Goal: Information Seeking & Learning: Understand process/instructions

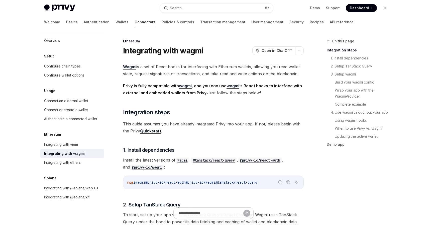
type textarea "*"
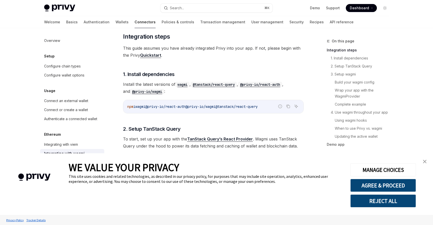
scroll to position [76, 0]
copy span "wagmi @privy-io/react-auth @privy-io/wagmi @tanstack/react-query"
drag, startPoint x: 275, startPoint y: 106, endPoint x: 140, endPoint y: 107, distance: 135.6
click at [140, 107] on code "npm i wagmi @privy-io/react-auth @privy-io/wagmi @tanstack/react-query" at bounding box center [213, 106] width 172 height 6
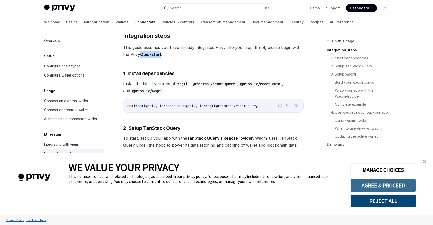
click at [373, 183] on button "AGREE & PROCEED" at bounding box center [383, 185] width 66 height 13
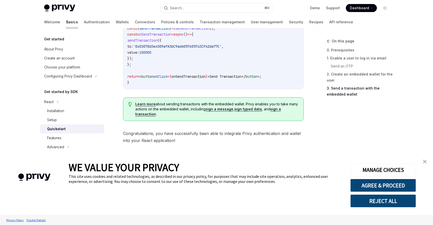
scroll to position [510, 0]
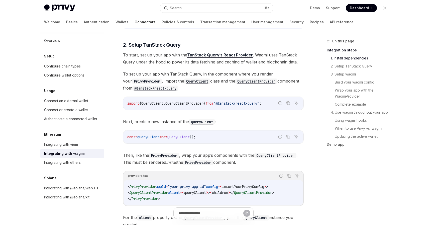
scroll to position [160, 0]
click at [289, 103] on icon "Copy the contents from the code block" at bounding box center [288, 103] width 4 height 4
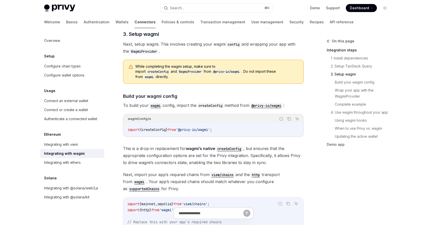
scroll to position [369, 0]
copy span "import { createConfig } from '@privy-io/wagmi' ;"
drag, startPoint x: 230, startPoint y: 125, endPoint x: 127, endPoint y: 126, distance: 103.0
click at [127, 126] on div "import { createConfig } from '@privy-io/wagmi' ;" at bounding box center [213, 129] width 179 height 13
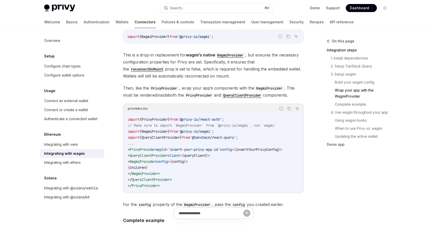
scroll to position [714, 0]
click at [184, 159] on span "config" at bounding box center [178, 161] width 12 height 5
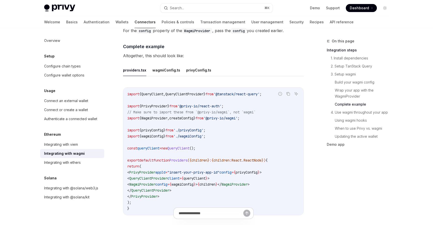
scroll to position [893, 0]
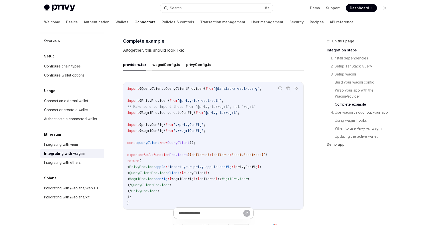
click at [166, 60] on button "wagmiConfig.ts" at bounding box center [166, 65] width 28 height 12
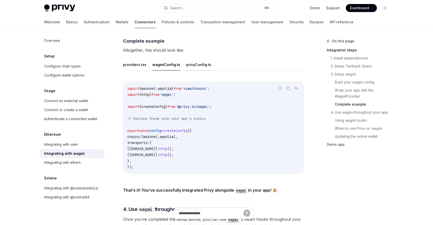
click at [190, 61] on button "privyConfig.ts" at bounding box center [198, 65] width 25 height 12
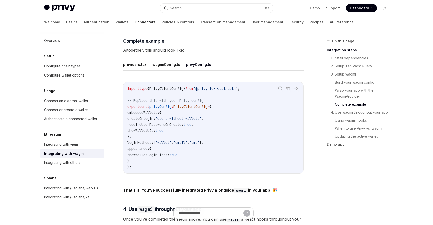
drag, startPoint x: 136, startPoint y: 134, endPoint x: 132, endPoint y: 111, distance: 23.1
click at [132, 111] on code "import type { PrivyClientConfig } from '@privy-io/react-auth' ; // Replace this…" at bounding box center [213, 127] width 172 height 84
copy code "embeddedWallets: { createOnLogin: 'users-without-wallets' , requireUserPassword…"
click at [139, 64] on button "providers.tsx" at bounding box center [134, 65] width 23 height 12
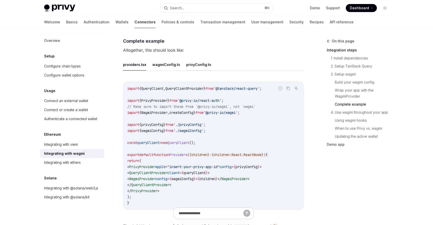
click at [190, 65] on button "privyConfig.ts" at bounding box center [198, 65] width 25 height 12
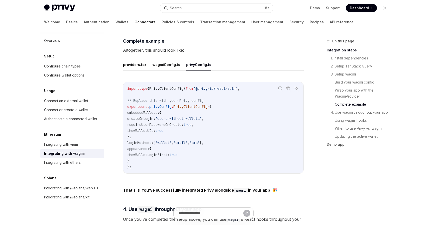
copy code "createOnLogin: 'users-without-wallets' , requireUserPasswordOnCreate: true , sh…"
drag, startPoint x: 178, startPoint y: 128, endPoint x: 137, endPoint y: 115, distance: 42.9
click at [137, 115] on code "import type { PrivyClientConfig } from '@privy-io/react-auth' ; // Replace this…" at bounding box center [213, 127] width 172 height 84
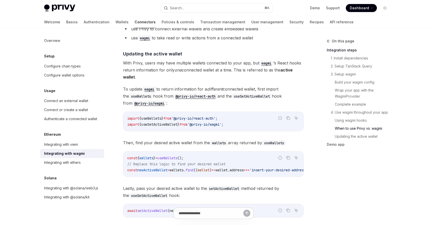
scroll to position [1284, 0]
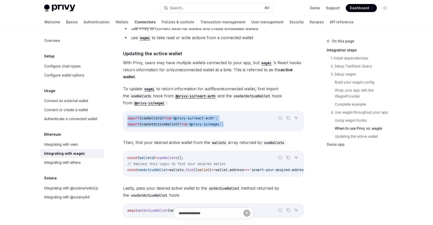
copy code "import { useWallets } from '@privy-io/react-auth' ; import { useSetActiveWallet…"
drag, startPoint x: 239, startPoint y: 121, endPoint x: 124, endPoint y: 115, distance: 114.4
click at [124, 115] on div "import { useWallets } from '@privy-io/react-auth' ; import { useSetActiveWallet…" at bounding box center [213, 121] width 180 height 19
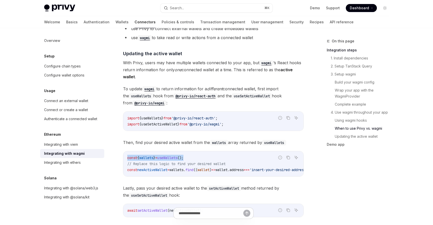
copy span "const { wallets } = useWallets ();"
drag, startPoint x: 197, startPoint y: 153, endPoint x: 126, endPoint y: 153, distance: 70.7
click at [126, 153] on div "const { wallets } = useWallets (); // Replace this logic to find your desired w…" at bounding box center [213, 163] width 180 height 25
click at [210, 167] on span "wallet" at bounding box center [204, 169] width 12 height 5
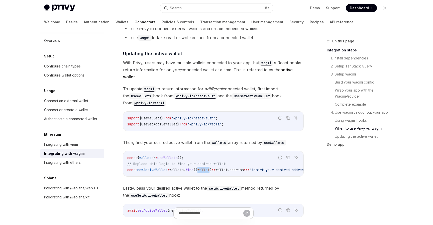
click at [210, 167] on span "wallet" at bounding box center [204, 169] width 12 height 5
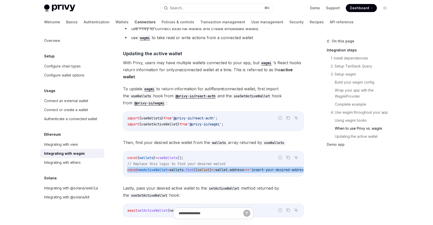
copy div "const newActiveWallet = wallets . find (( wallet ) => wallet . address === 'ins…"
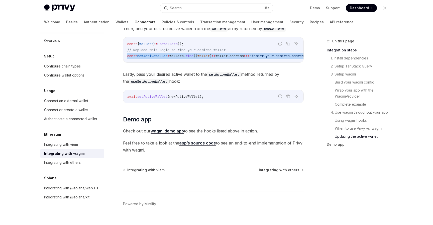
scroll to position [1399, 0]
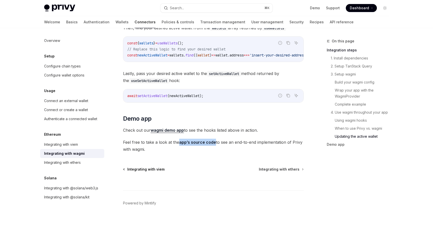
click at [141, 167] on span "Integrating with viem" at bounding box center [145, 169] width 37 height 5
type textarea "*"
